Goal: Information Seeking & Learning: Learn about a topic

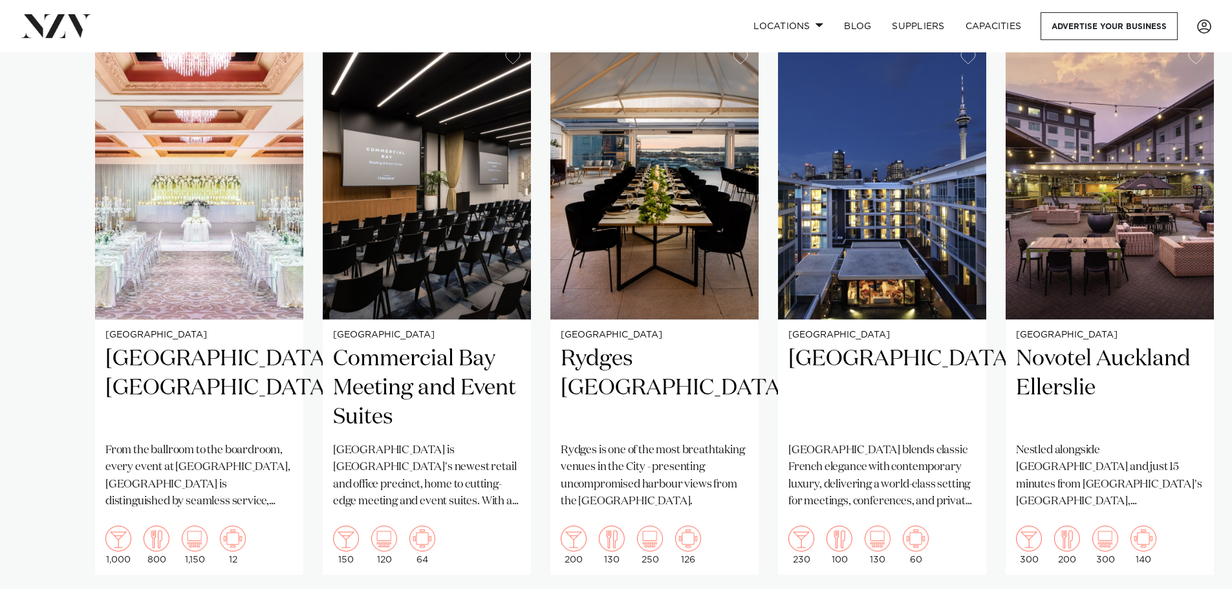
scroll to position [1001, 0]
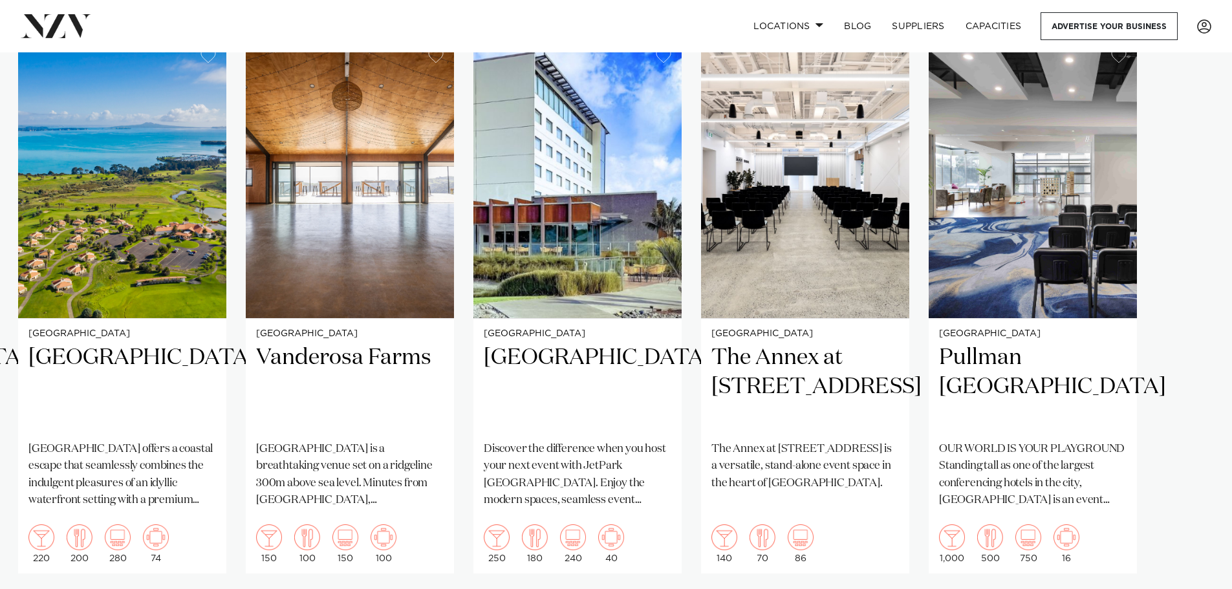
click at [1190, 567] on swiper-container "Auckland Cordis, Auckland From the ballroom to the boardroom, every event at Co…" at bounding box center [616, 337] width 1232 height 597
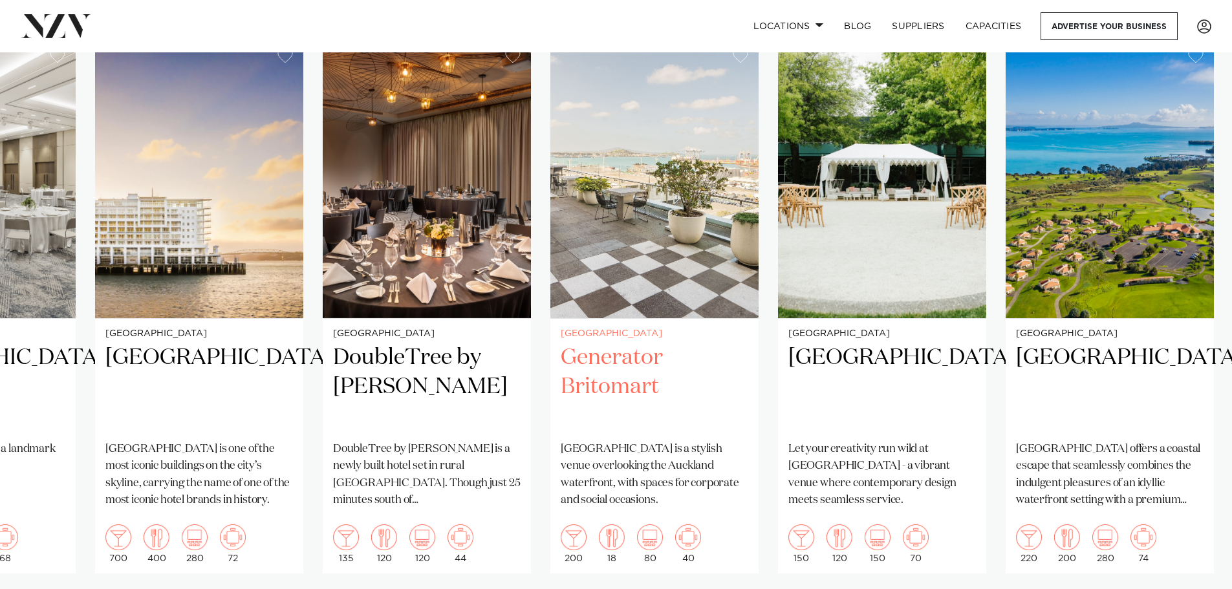
click at [652, 142] on img "9 / 15" at bounding box center [654, 178] width 208 height 279
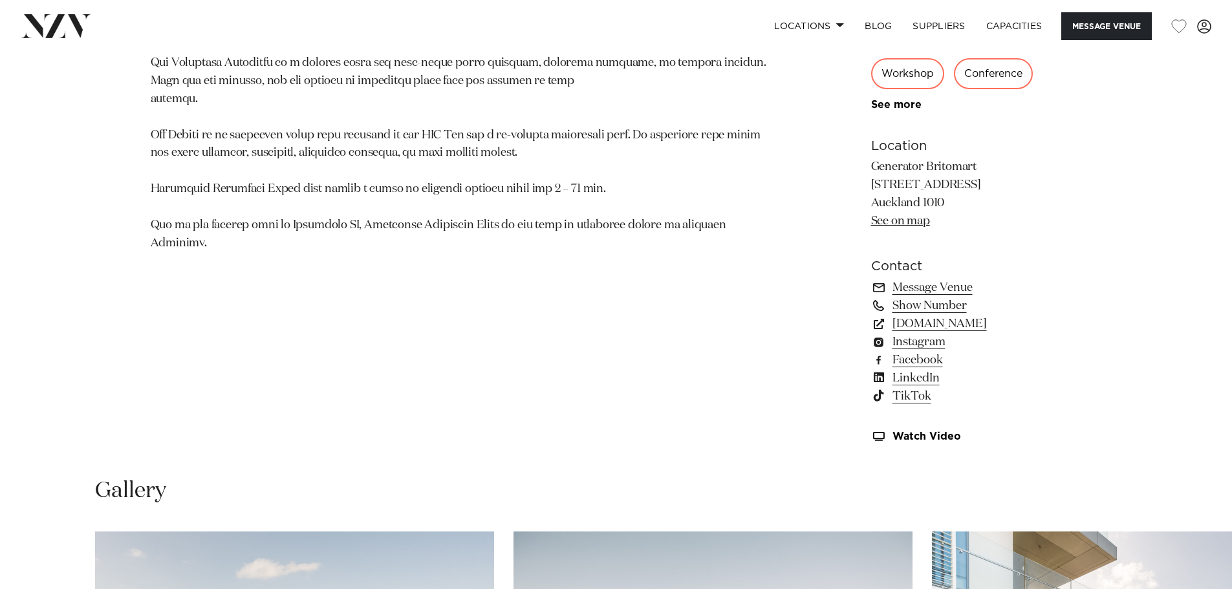
scroll to position [917, 0]
click at [927, 321] on link "[DOMAIN_NAME]" at bounding box center [976, 323] width 211 height 18
